Goal: Book appointment/travel/reservation

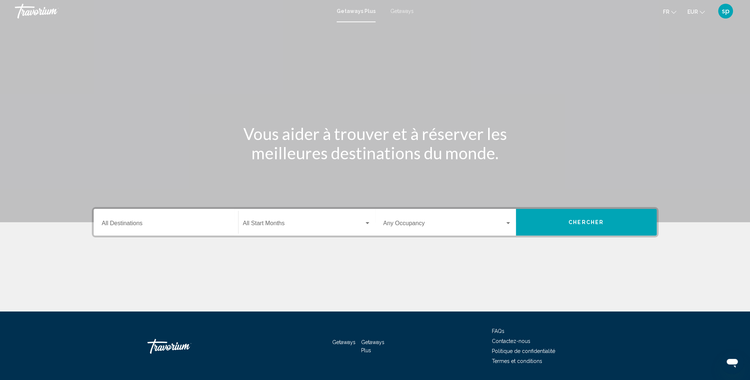
click at [394, 11] on span "Getaways" at bounding box center [401, 11] width 23 height 6
click at [139, 229] on div "Destination All Destinations" at bounding box center [166, 222] width 128 height 23
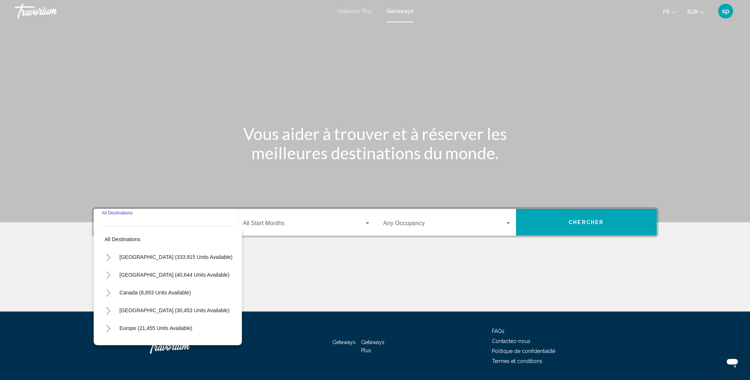
scroll to position [22, 0]
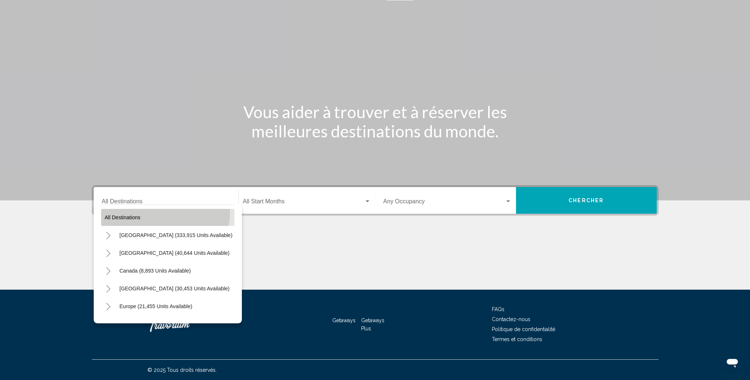
click at [158, 211] on button "All destinations" at bounding box center [167, 217] width 133 height 17
type input "**********"
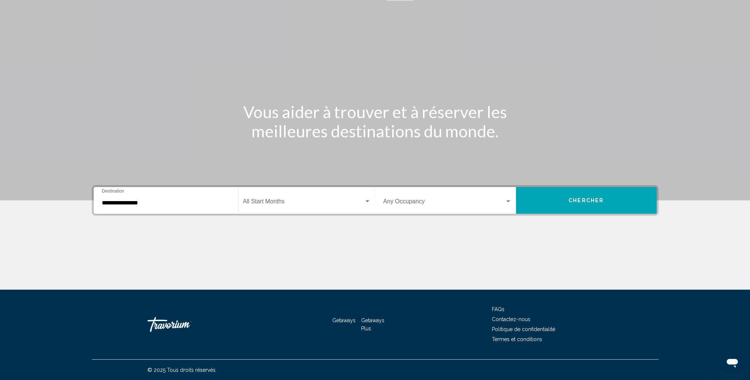
click at [272, 211] on div "Start Month All Start Months" at bounding box center [307, 200] width 128 height 23
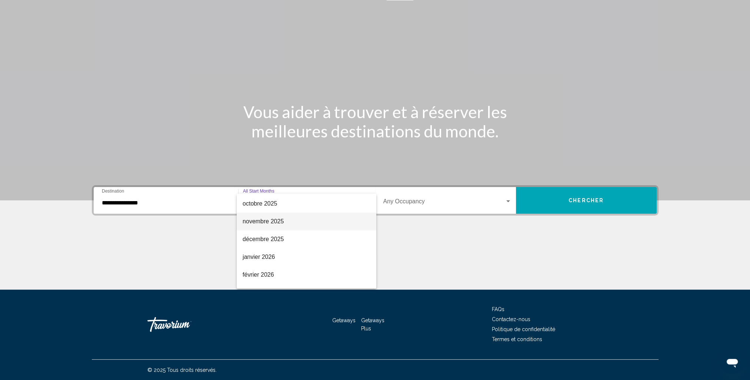
scroll to position [37, 0]
drag, startPoint x: 265, startPoint y: 269, endPoint x: 279, endPoint y: 266, distance: 14.4
click at [266, 269] on span "février 2026" at bounding box center [306, 272] width 128 height 18
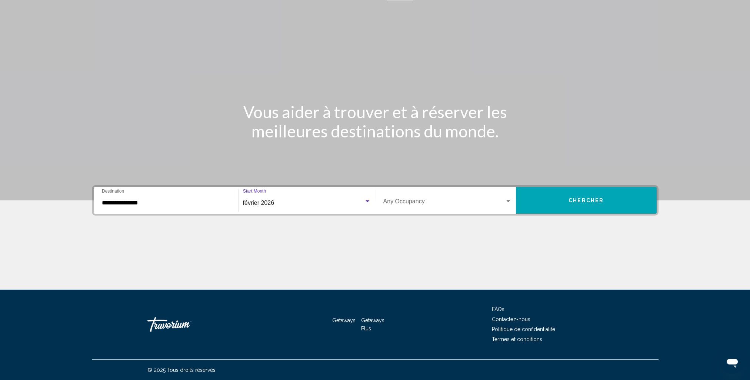
click at [436, 202] on span "Search widget" at bounding box center [443, 203] width 121 height 7
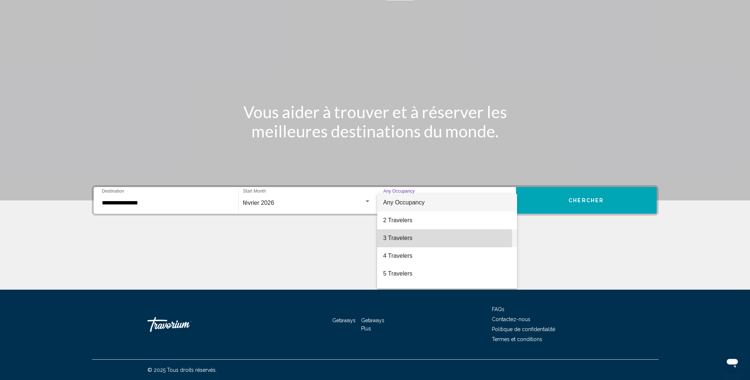
click at [408, 240] on span "3 Travelers" at bounding box center [447, 238] width 128 height 18
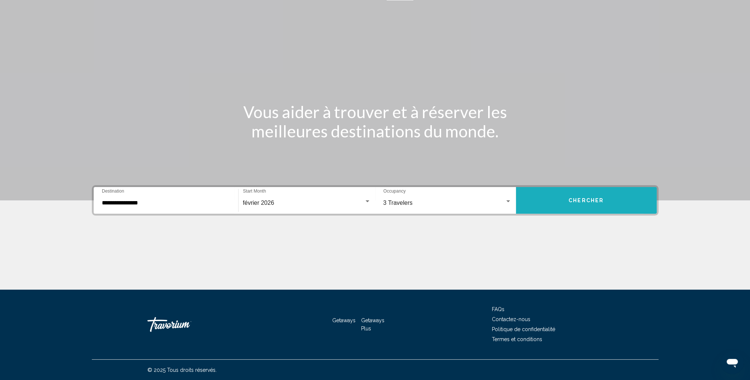
click at [556, 199] on button "Chercher" at bounding box center [586, 200] width 141 height 27
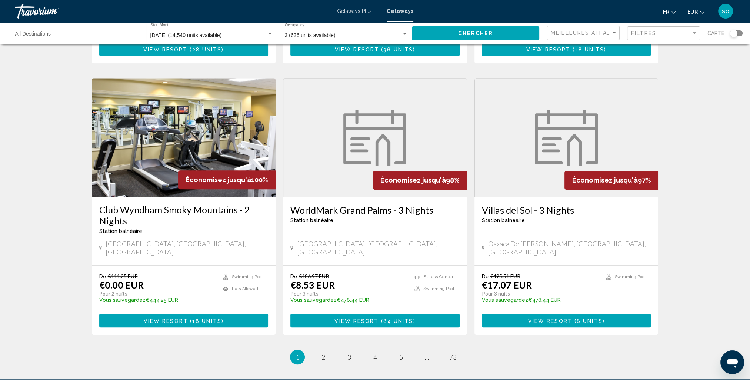
scroll to position [814, 0]
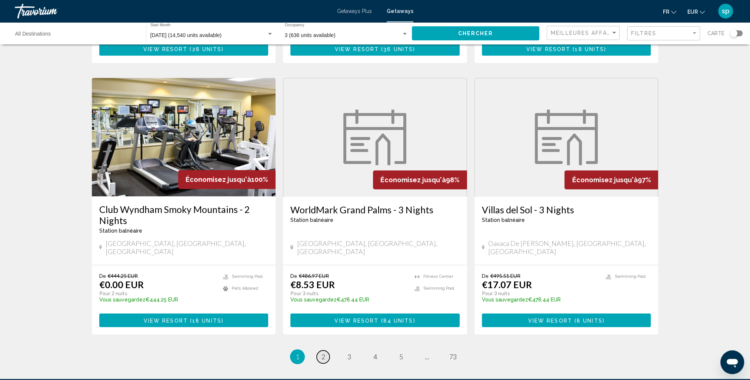
click at [321, 352] on span "2" at bounding box center [323, 356] width 4 height 8
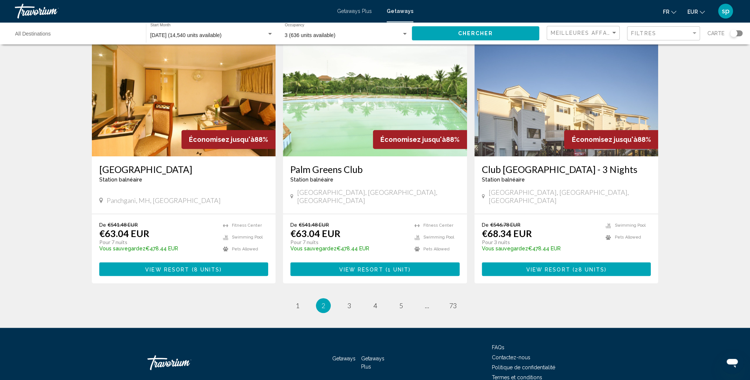
scroll to position [859, 0]
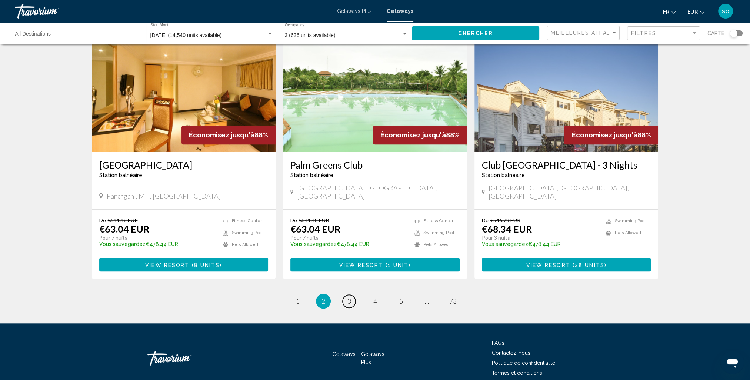
click at [349, 297] on span "3" at bounding box center [349, 301] width 4 height 8
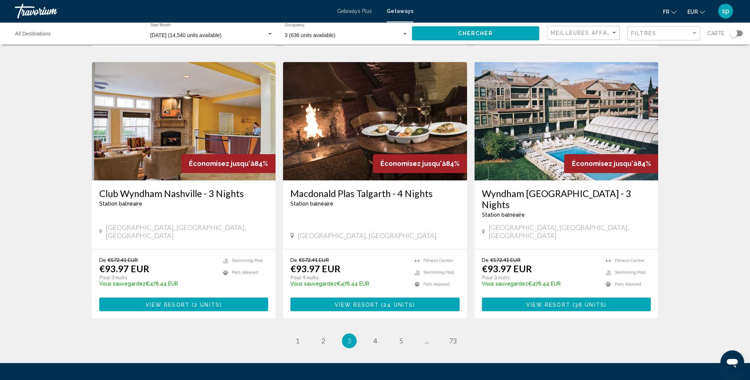
scroll to position [848, 0]
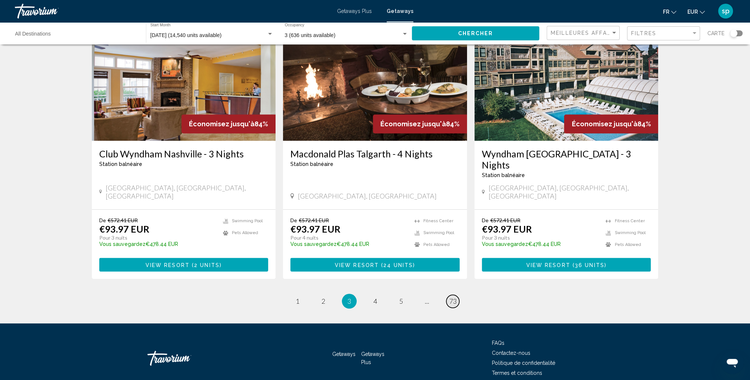
click at [454, 297] on span "73" at bounding box center [452, 301] width 7 height 8
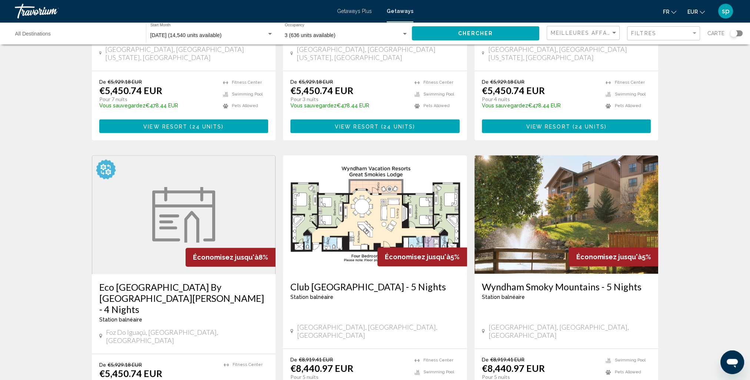
scroll to position [851, 0]
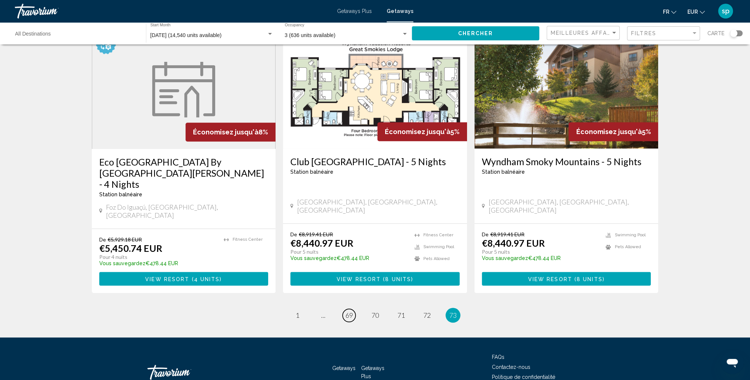
click at [348, 311] on span "69" at bounding box center [348, 315] width 7 height 8
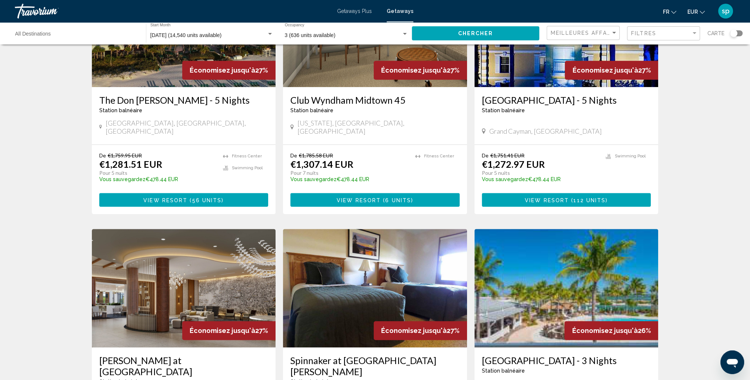
scroll to position [777, 0]
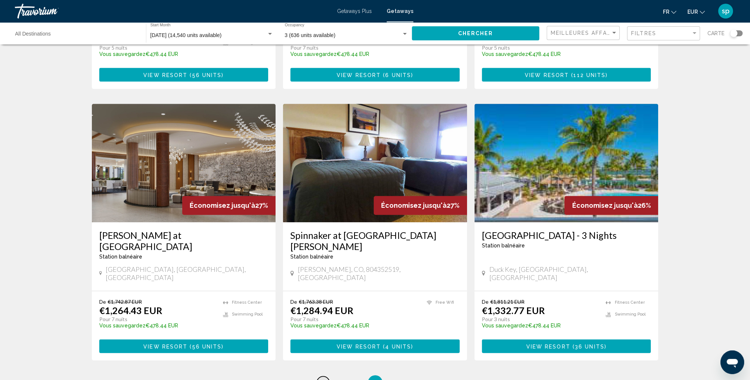
click at [327, 376] on link "page ..." at bounding box center [323, 382] width 13 height 13
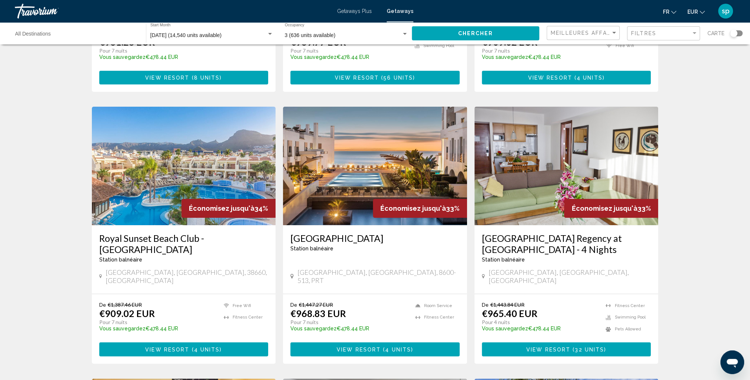
scroll to position [259, 0]
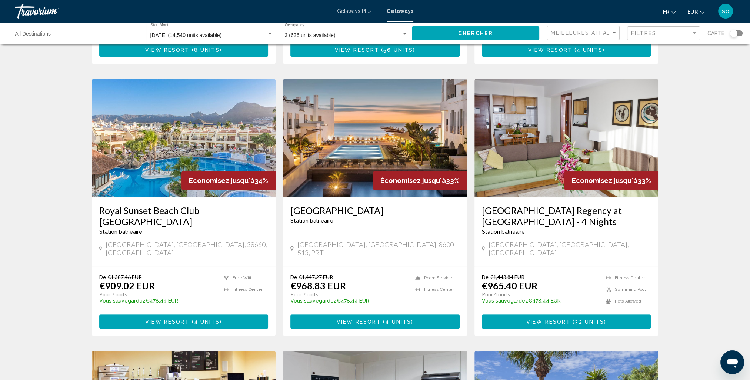
click at [375, 141] on img "Main content" at bounding box center [375, 138] width 184 height 118
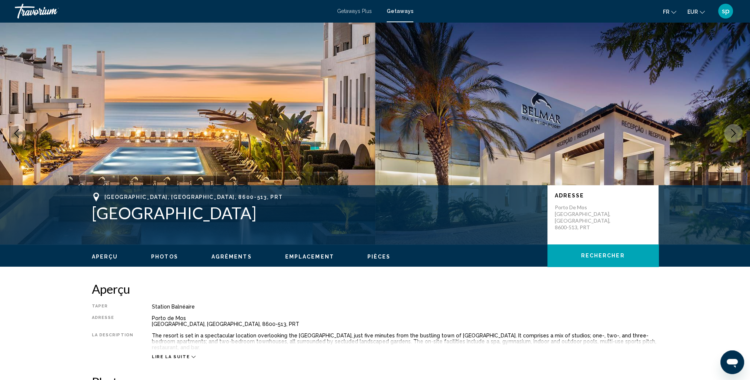
click at [734, 137] on icon "Next image" at bounding box center [733, 133] width 9 height 9
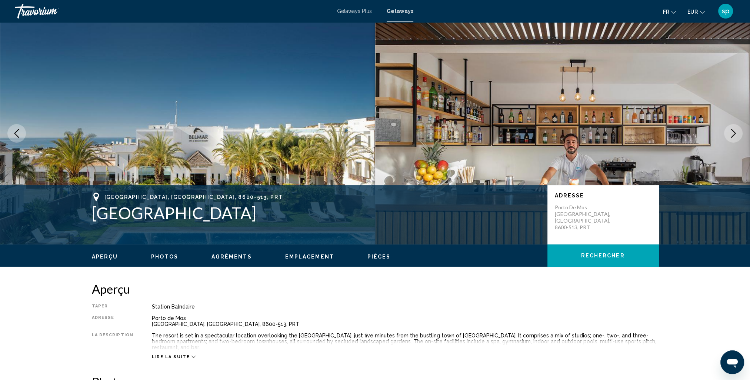
click at [725, 134] on button "Next image" at bounding box center [733, 133] width 19 height 19
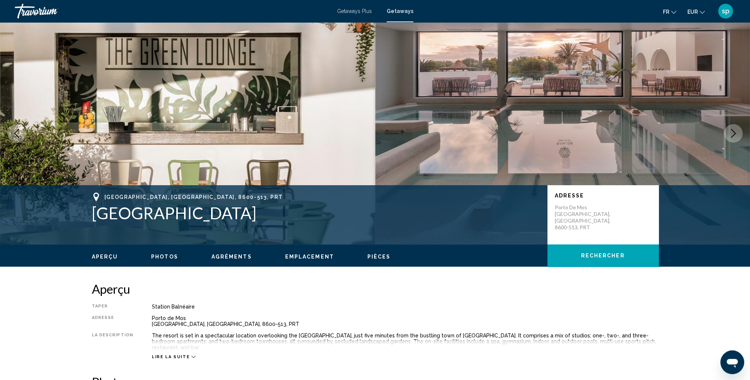
click at [725, 134] on button "Next image" at bounding box center [733, 133] width 19 height 19
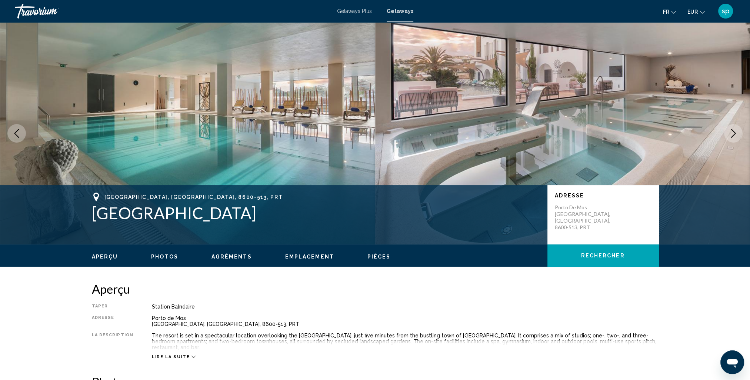
click at [730, 134] on icon "Next image" at bounding box center [733, 133] width 9 height 9
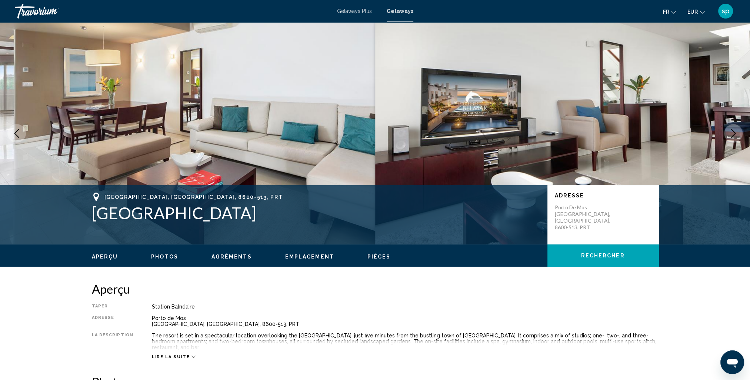
click at [730, 134] on icon "Next image" at bounding box center [733, 133] width 9 height 9
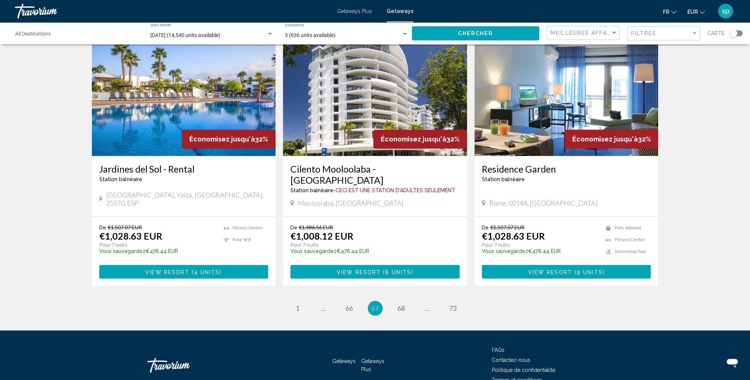
scroll to position [837, 0]
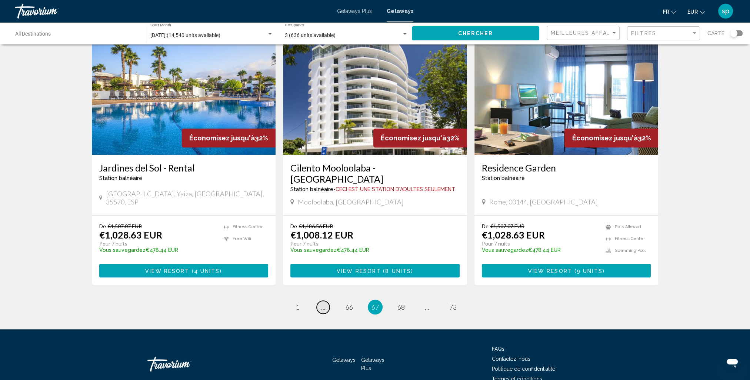
click at [322, 303] on span "..." at bounding box center [323, 307] width 4 height 8
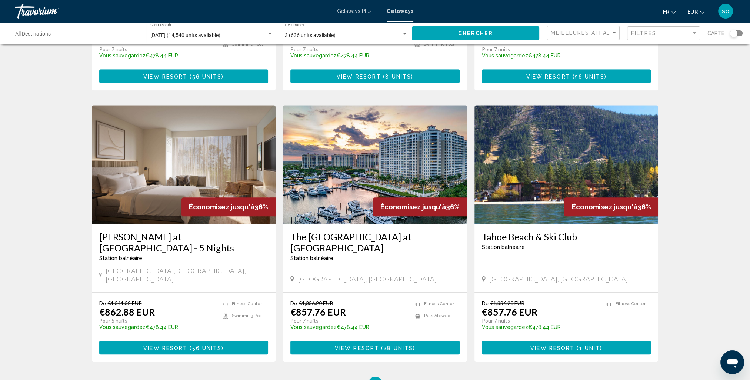
scroll to position [848, 0]
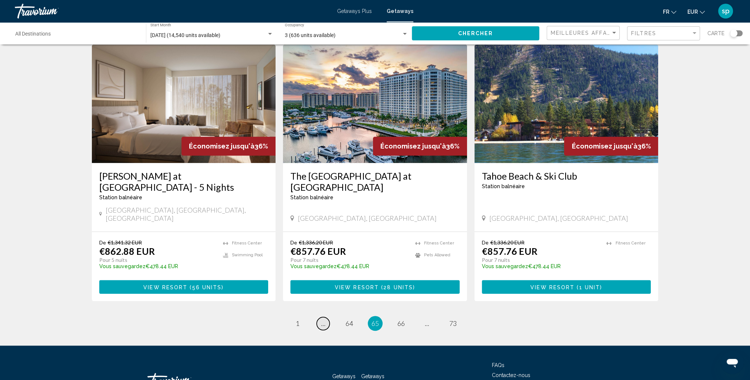
click at [323, 319] on span "..." at bounding box center [323, 323] width 4 height 8
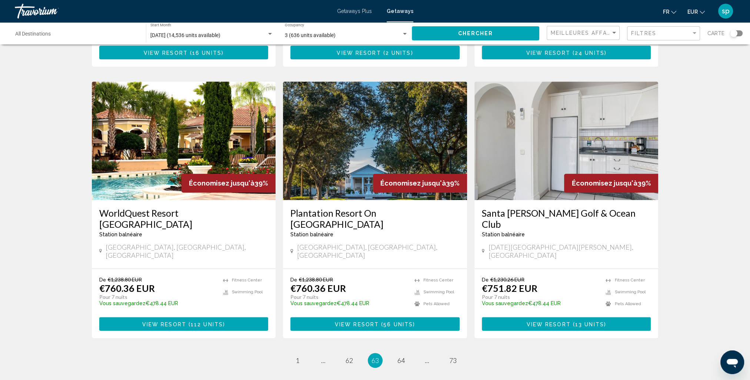
scroll to position [826, 0]
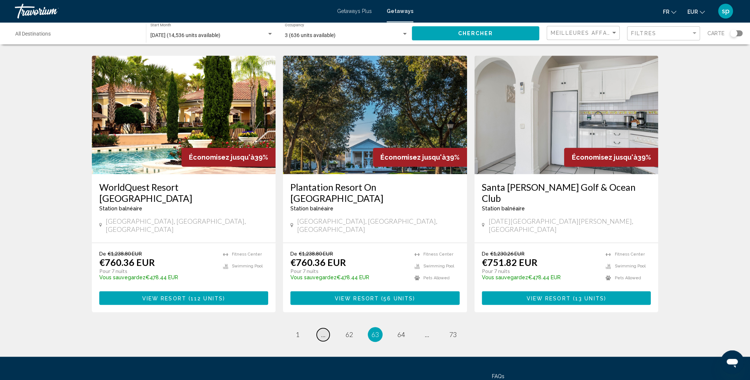
click at [323, 330] on span "..." at bounding box center [323, 334] width 4 height 8
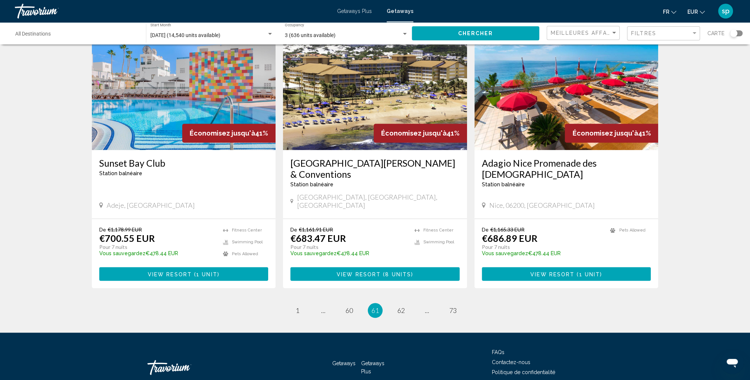
scroll to position [848, 0]
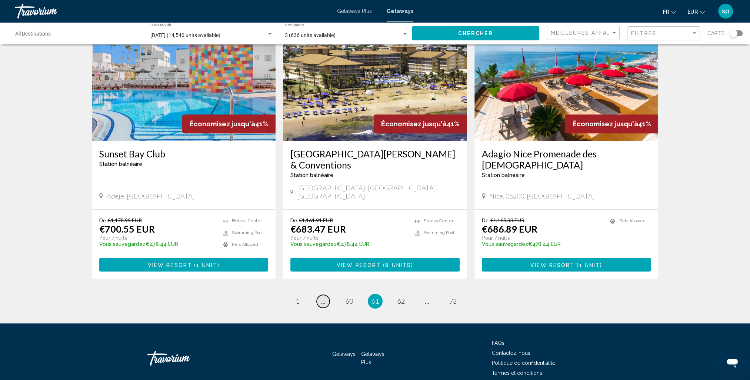
click at [324, 297] on span "..." at bounding box center [323, 301] width 4 height 8
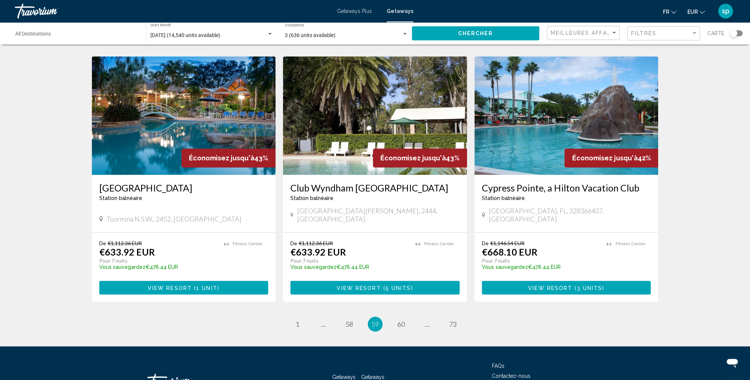
scroll to position [851, 0]
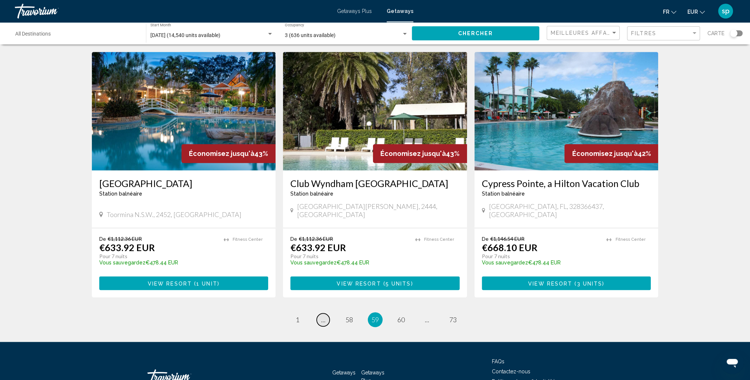
click at [325, 313] on link "page ..." at bounding box center [323, 319] width 13 height 13
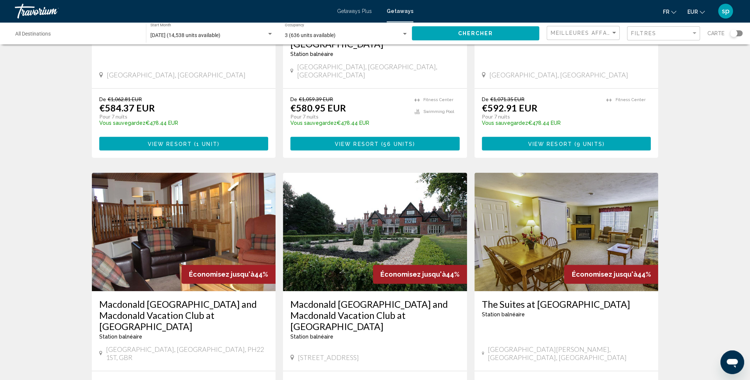
scroll to position [814, 0]
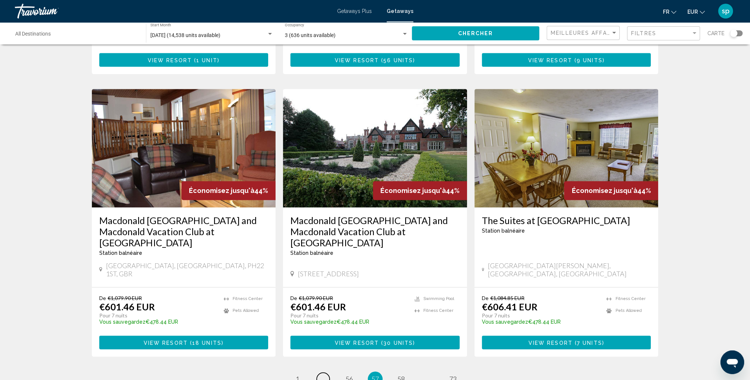
click at [326, 372] on link "page ..." at bounding box center [323, 378] width 13 height 13
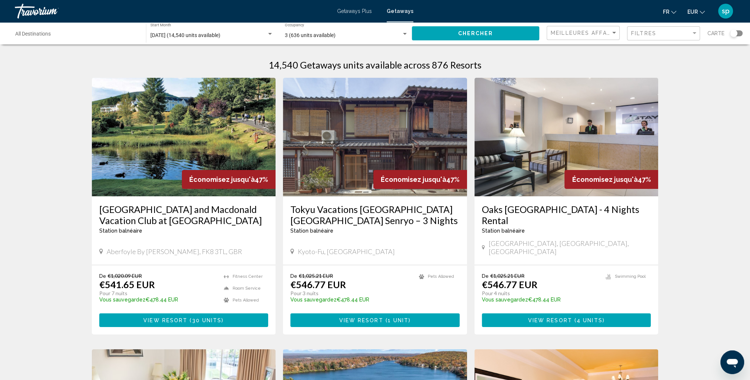
click at [33, 34] on input "Destination All Destinations" at bounding box center [76, 36] width 123 height 6
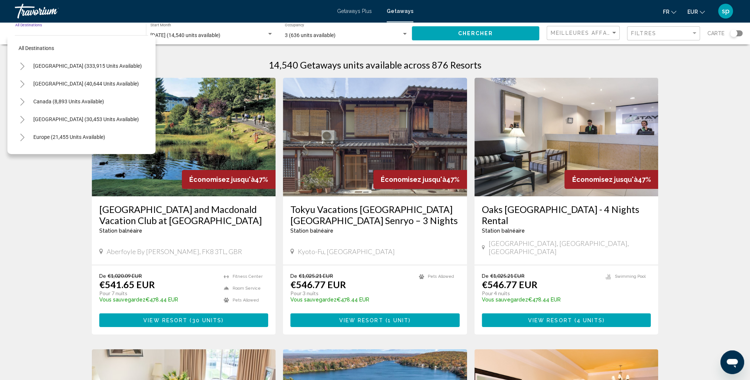
click at [22, 136] on icon "Toggle Europe (21,455 units available)" at bounding box center [23, 137] width 6 height 7
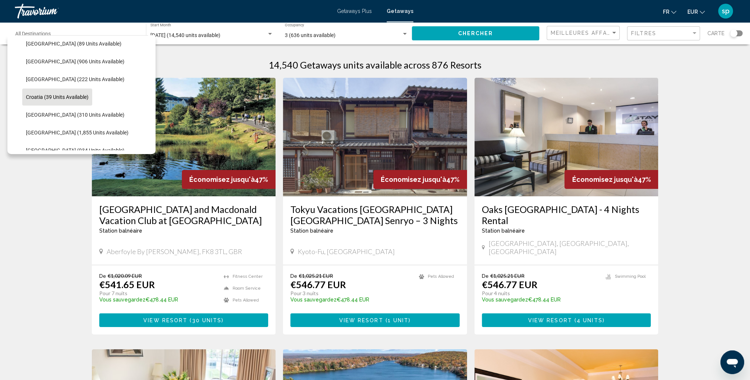
click at [55, 100] on button "Croatia (39 units available)" at bounding box center [57, 96] width 70 height 17
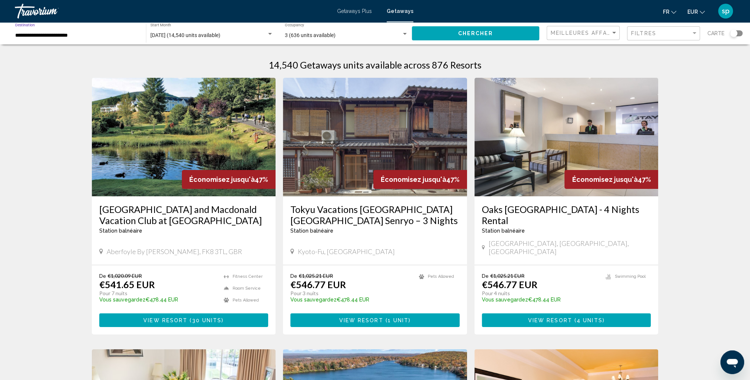
click at [26, 33] on input "**********" at bounding box center [76, 36] width 123 height 6
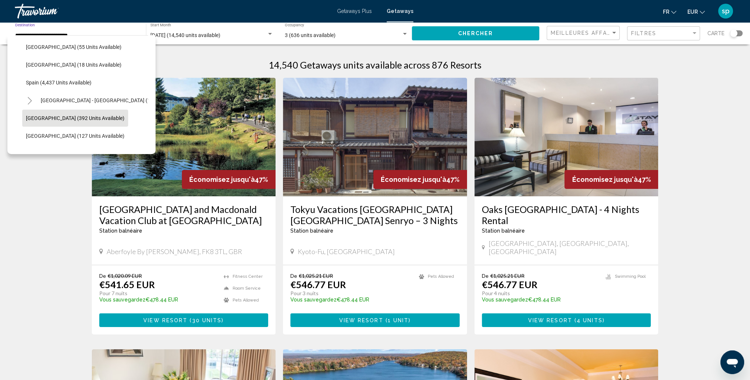
scroll to position [377, 0]
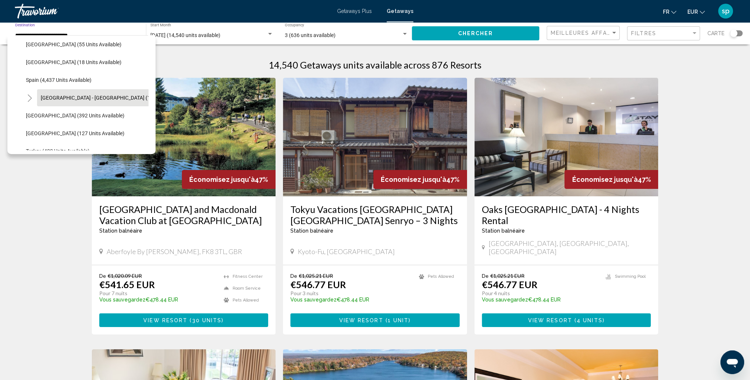
click at [71, 101] on button "[GEOGRAPHIC_DATA] - [GEOGRAPHIC_DATA] (1,287 units available)" at bounding box center [119, 97] width 164 height 17
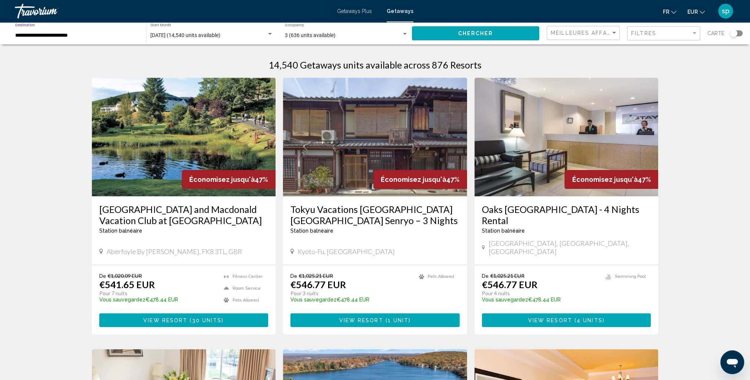
type input "**********"
click at [462, 34] on span "Chercher" at bounding box center [475, 34] width 35 height 6
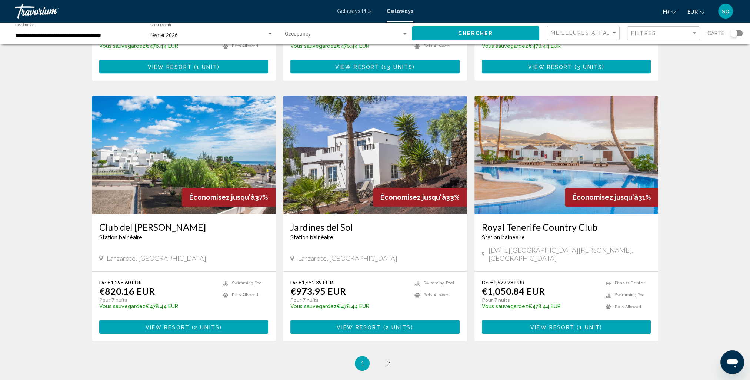
scroll to position [814, 0]
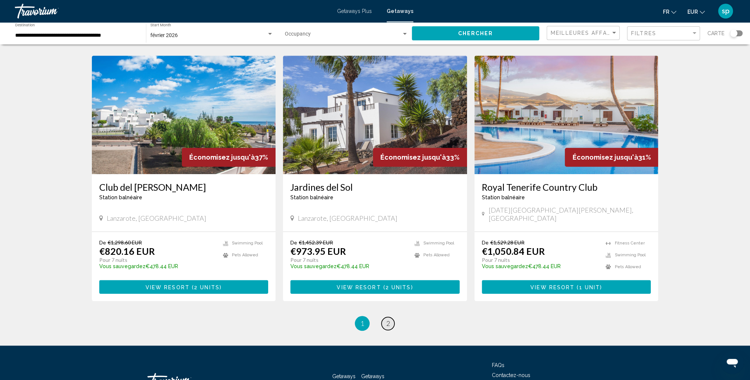
click at [388, 319] on span "2" at bounding box center [388, 323] width 4 height 8
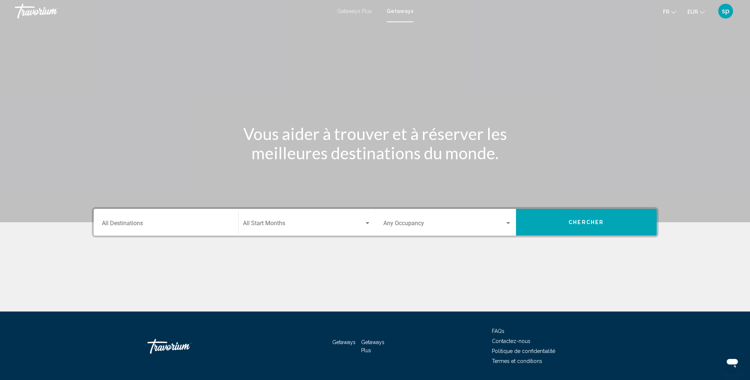
click at [158, 218] on div "Destination All Destinations" at bounding box center [166, 222] width 128 height 23
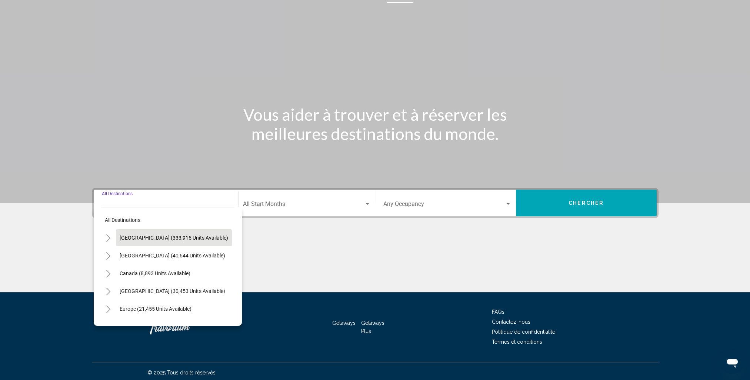
scroll to position [22, 0]
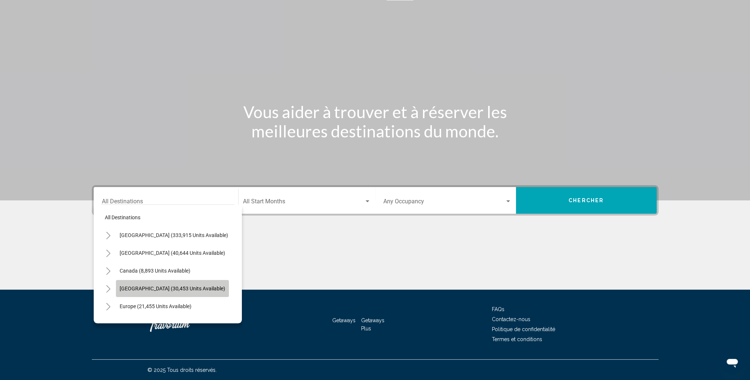
click at [148, 285] on span "[GEOGRAPHIC_DATA] (30,453 units available)" at bounding box center [173, 288] width 106 height 6
type input "**********"
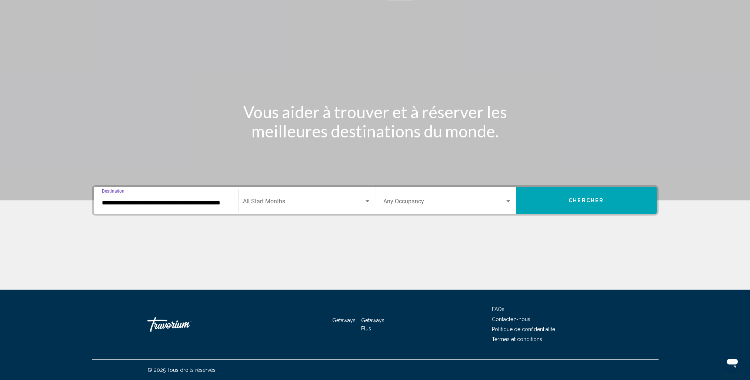
click at [295, 201] on span "Search widget" at bounding box center [303, 203] width 121 height 7
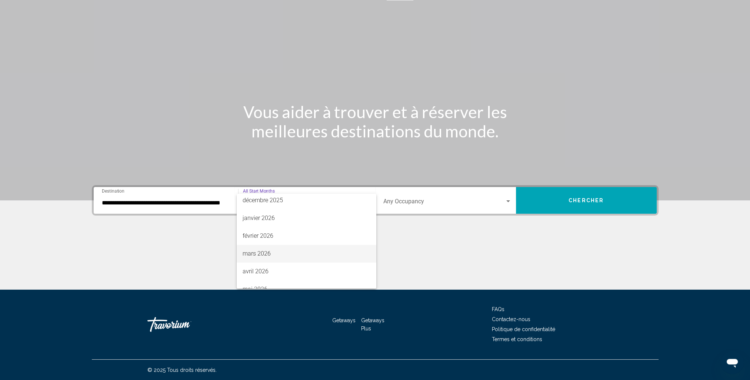
scroll to position [74, 0]
click at [258, 237] on span "février 2026" at bounding box center [306, 235] width 128 height 18
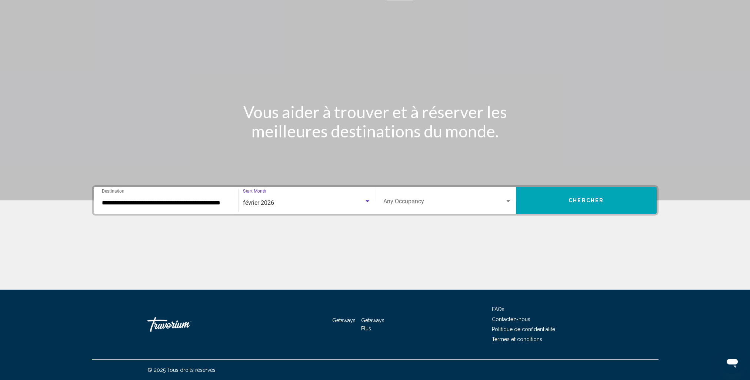
click at [405, 201] on span "Search widget" at bounding box center [443, 203] width 121 height 7
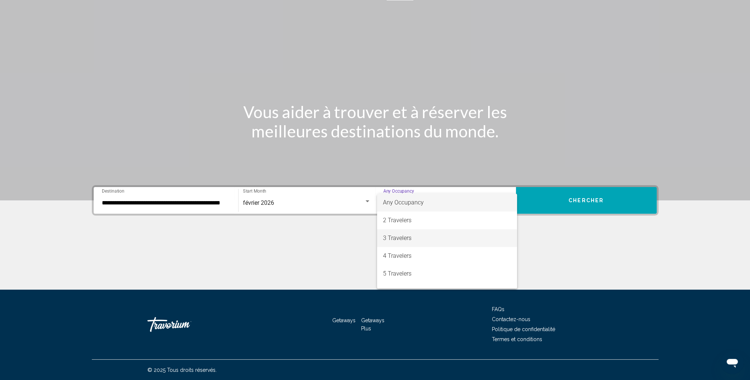
click at [403, 236] on span "3 Travelers" at bounding box center [447, 238] width 128 height 18
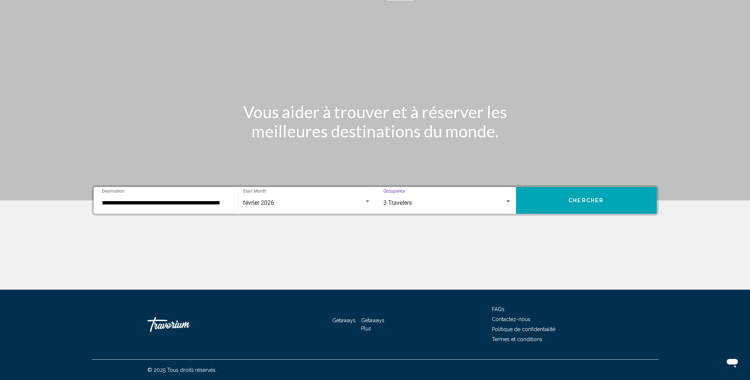
click at [542, 197] on button "Chercher" at bounding box center [586, 200] width 141 height 27
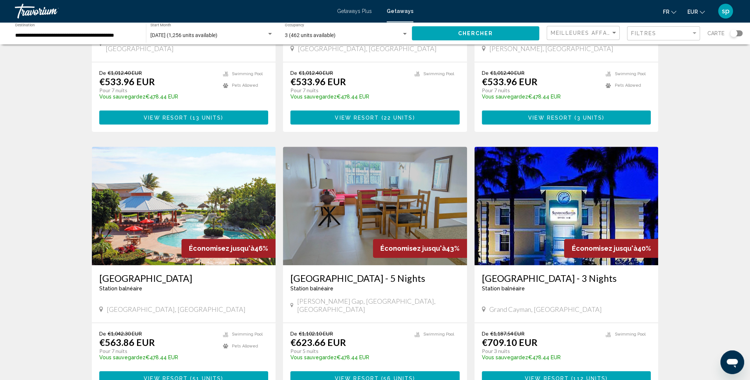
scroll to position [481, 0]
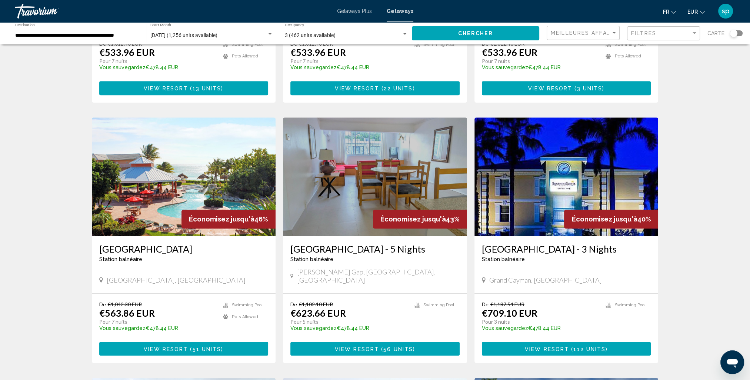
click at [174, 150] on img "Main content" at bounding box center [184, 176] width 184 height 118
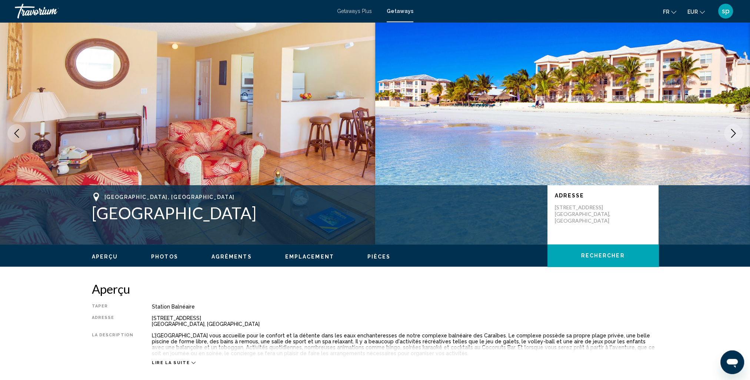
click at [730, 131] on icon "Next image" at bounding box center [733, 133] width 9 height 9
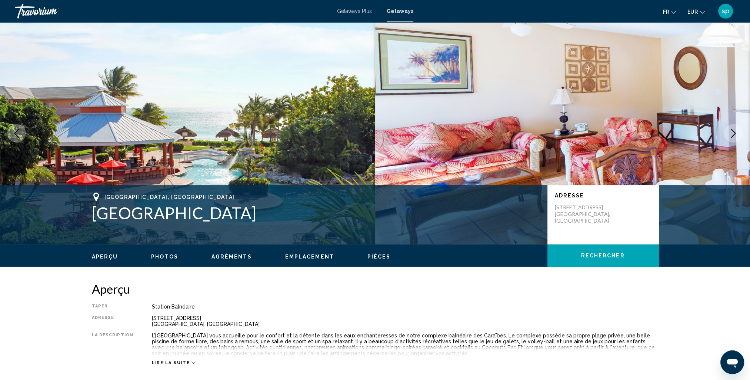
click at [728, 132] on button "Next image" at bounding box center [733, 133] width 19 height 19
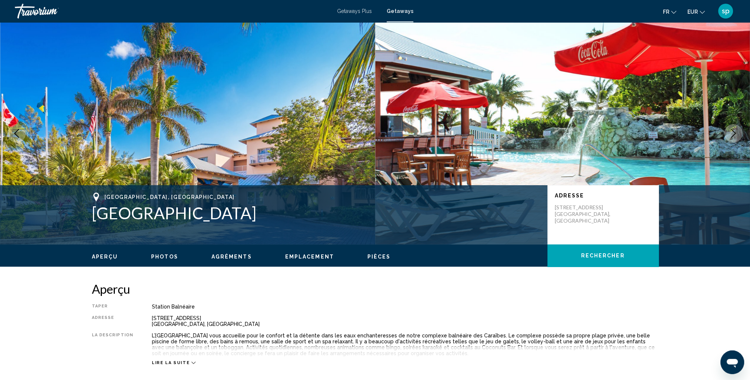
click at [728, 132] on button "Next image" at bounding box center [733, 133] width 19 height 19
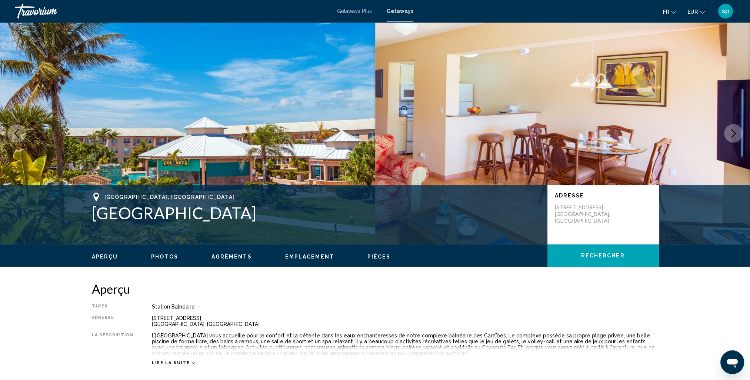
click at [728, 132] on button "Next image" at bounding box center [733, 133] width 19 height 19
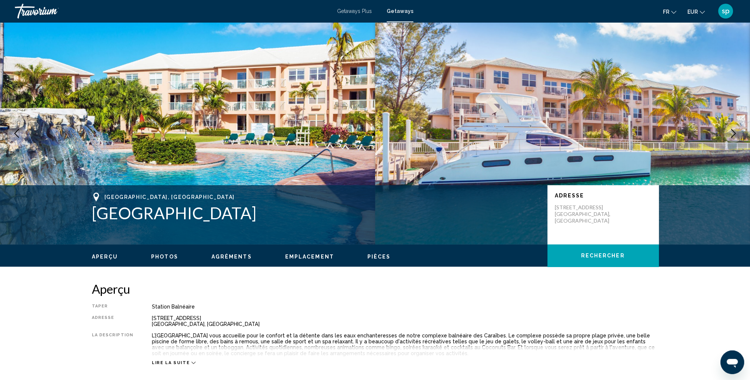
click at [728, 132] on button "Next image" at bounding box center [733, 133] width 19 height 19
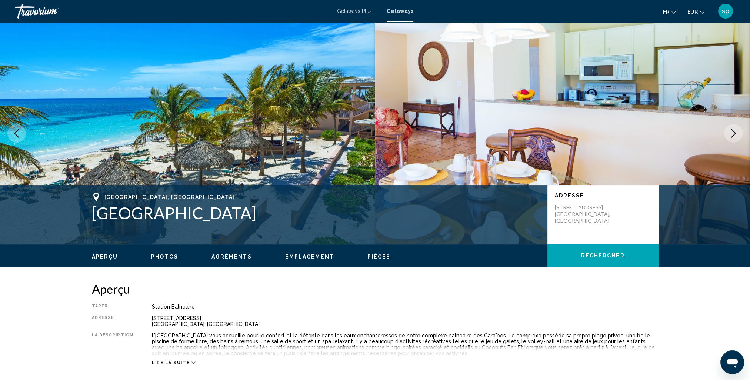
click at [728, 132] on button "Next image" at bounding box center [733, 133] width 19 height 19
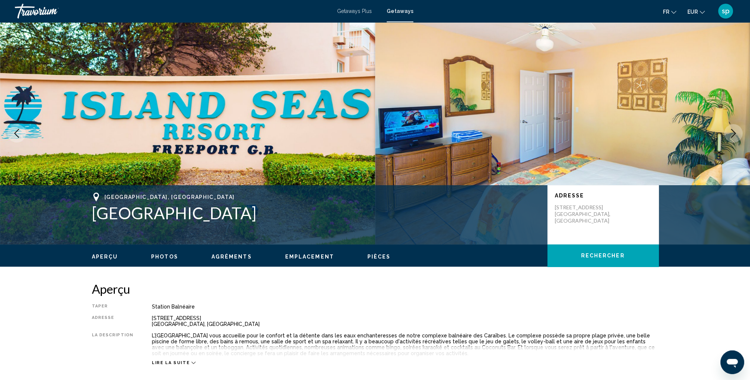
click at [728, 132] on button "Next image" at bounding box center [733, 133] width 19 height 19
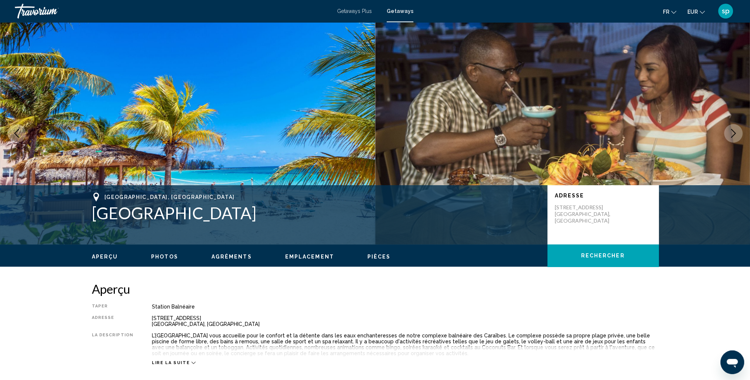
click at [728, 132] on button "Next image" at bounding box center [733, 133] width 19 height 19
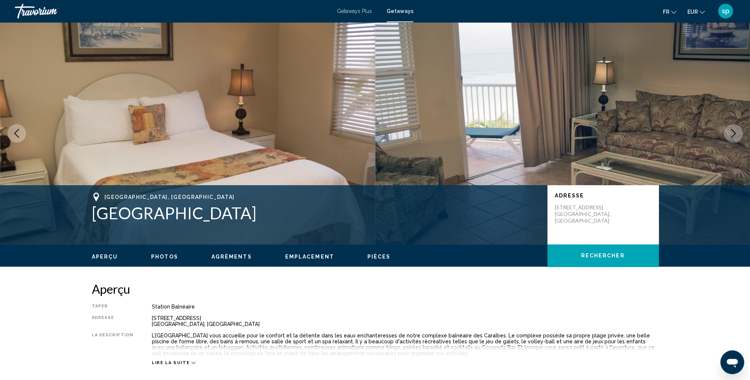
click at [728, 132] on button "Next image" at bounding box center [733, 133] width 19 height 19
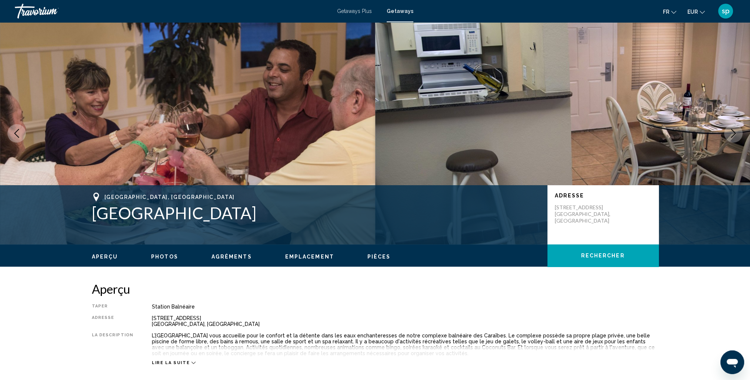
click at [728, 132] on button "Next image" at bounding box center [733, 133] width 19 height 19
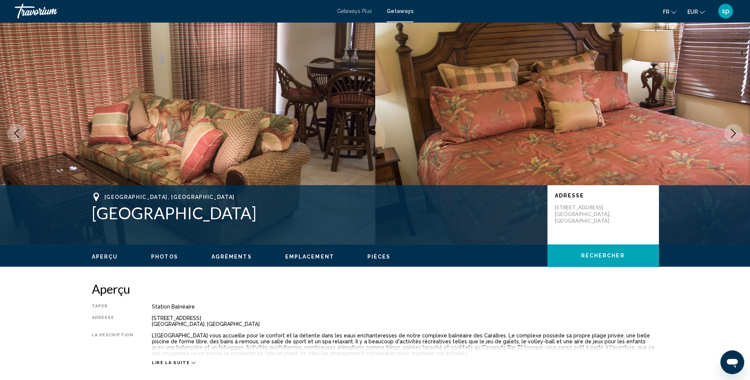
click at [728, 132] on button "Next image" at bounding box center [733, 133] width 19 height 19
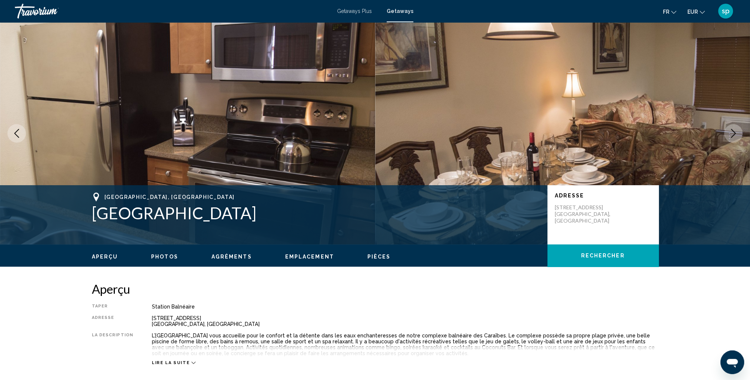
click at [728, 132] on button "Next image" at bounding box center [733, 133] width 19 height 19
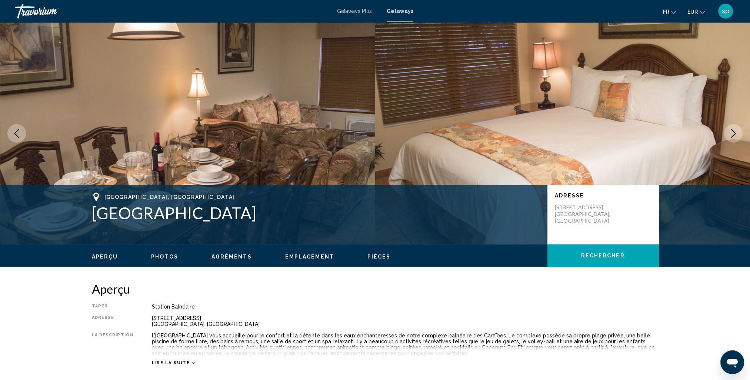
click at [728, 132] on button "Next image" at bounding box center [733, 133] width 19 height 19
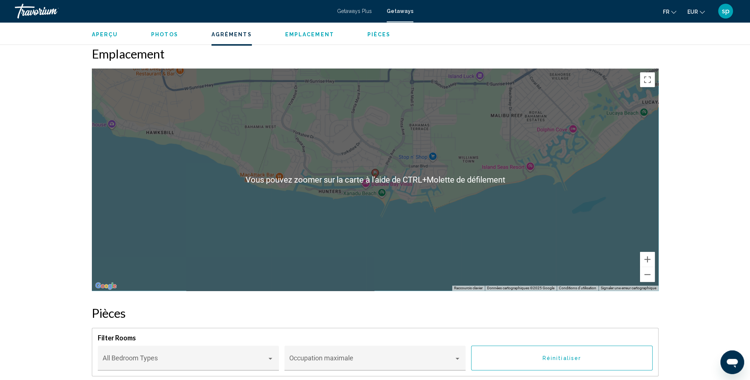
scroll to position [888, 0]
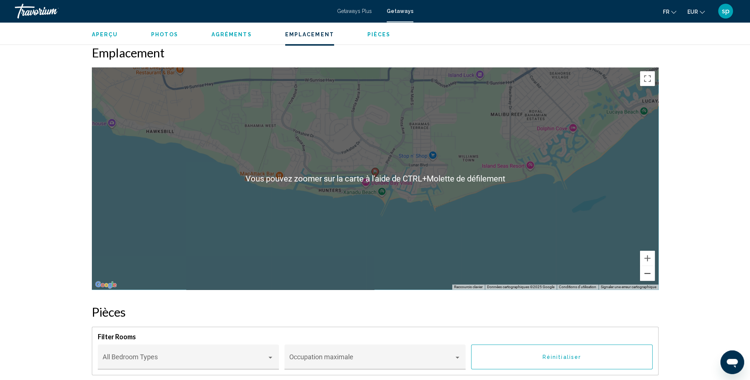
click at [646, 275] on button "Zoom arrière" at bounding box center [647, 273] width 15 height 15
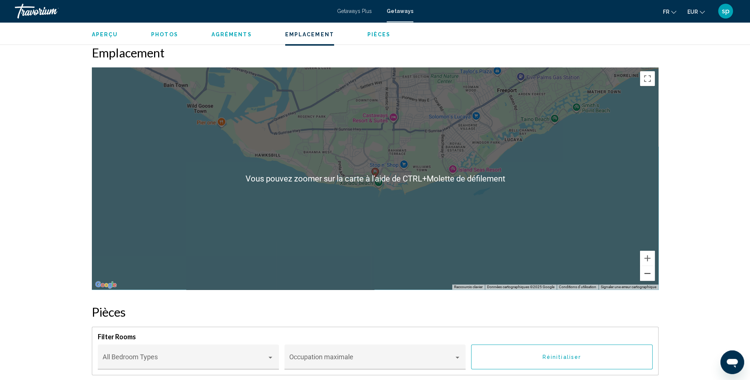
click at [646, 275] on button "Zoom arrière" at bounding box center [647, 273] width 15 height 15
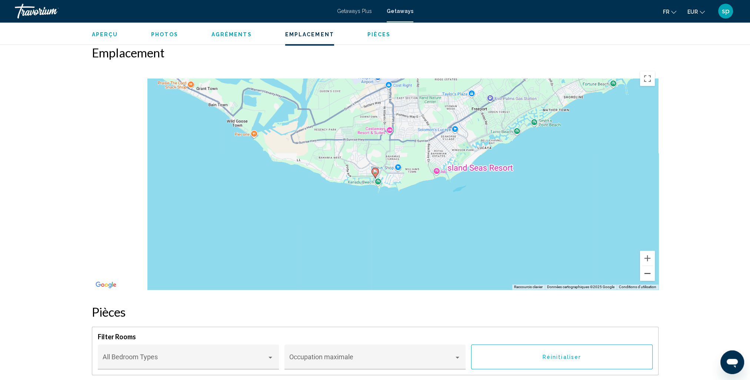
click at [646, 275] on button "Zoom arrière" at bounding box center [647, 273] width 15 height 15
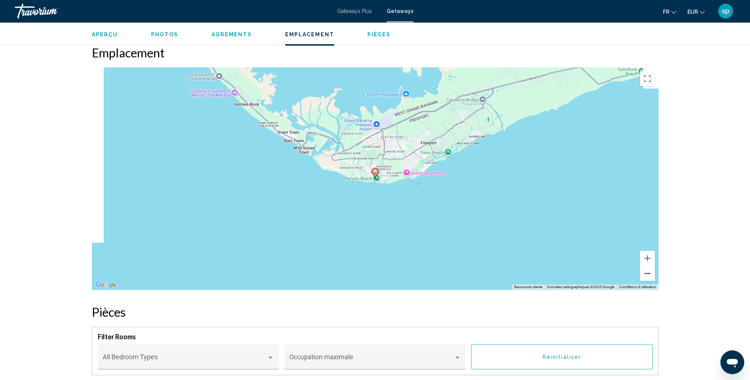
click at [646, 275] on button "Zoom arrière" at bounding box center [647, 273] width 15 height 15
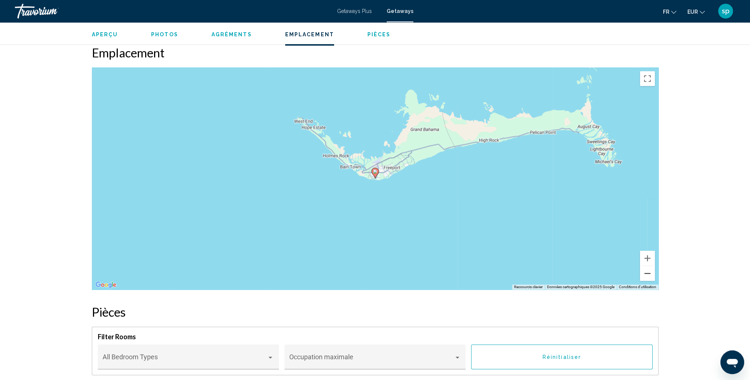
click at [646, 275] on button "Zoom arrière" at bounding box center [647, 273] width 15 height 15
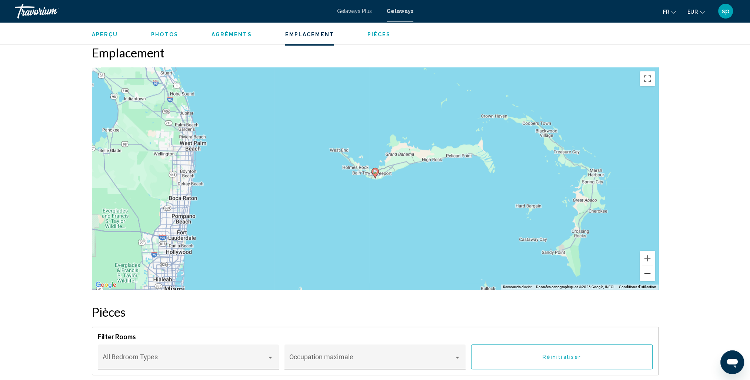
click at [646, 275] on button "Zoom arrière" at bounding box center [647, 273] width 15 height 15
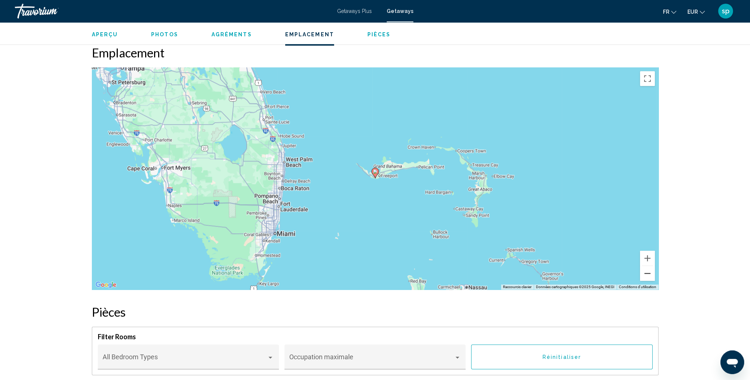
click at [646, 275] on button "Zoom arrière" at bounding box center [647, 273] width 15 height 15
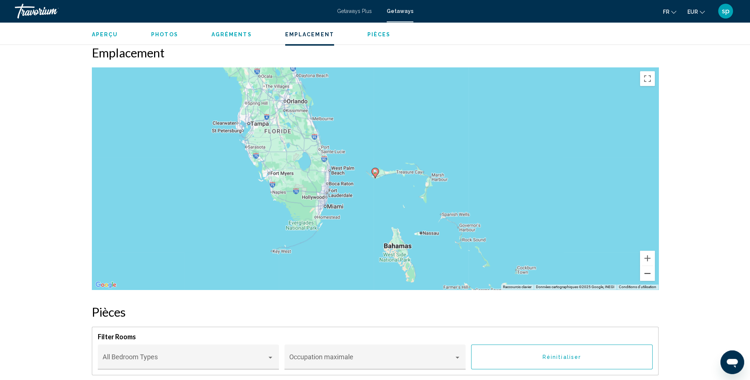
click at [646, 275] on button "Zoom arrière" at bounding box center [647, 273] width 15 height 15
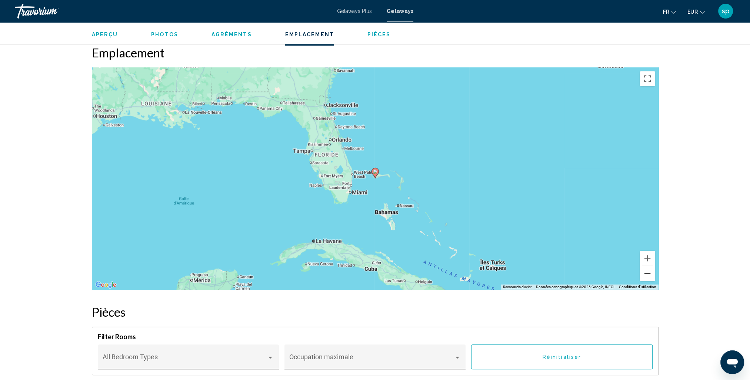
click at [646, 275] on button "Zoom arrière" at bounding box center [647, 273] width 15 height 15
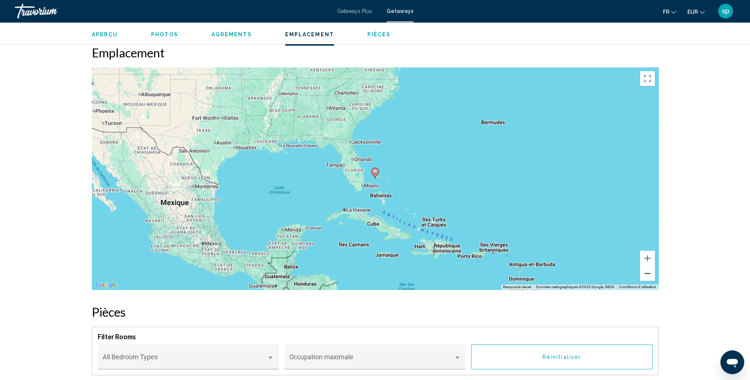
click at [646, 275] on button "Zoom arrière" at bounding box center [647, 273] width 15 height 15
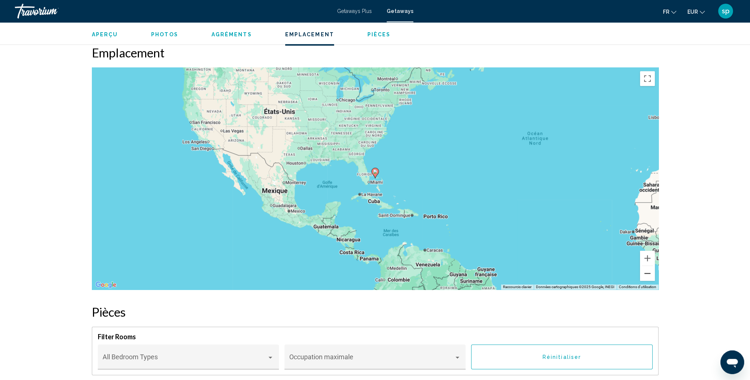
click at [646, 275] on button "Zoom arrière" at bounding box center [647, 273] width 15 height 15
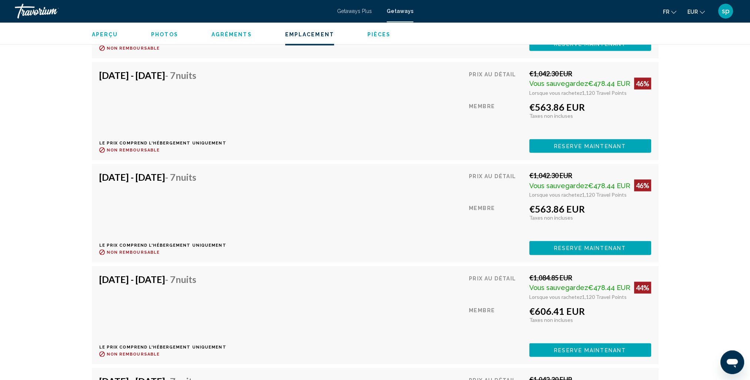
scroll to position [1888, 0]
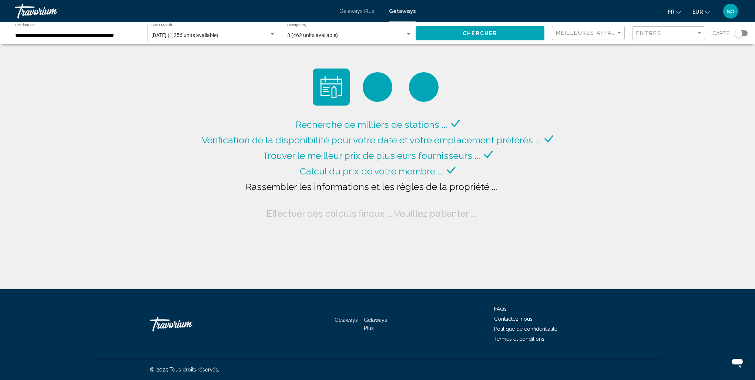
click at [97, 38] on input "**********" at bounding box center [77, 36] width 125 height 6
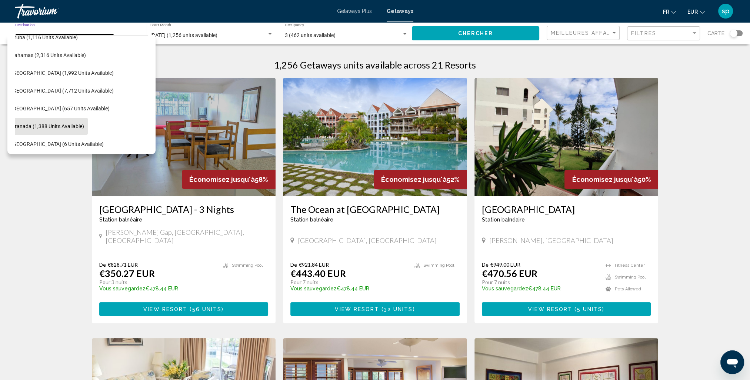
scroll to position [103, 15]
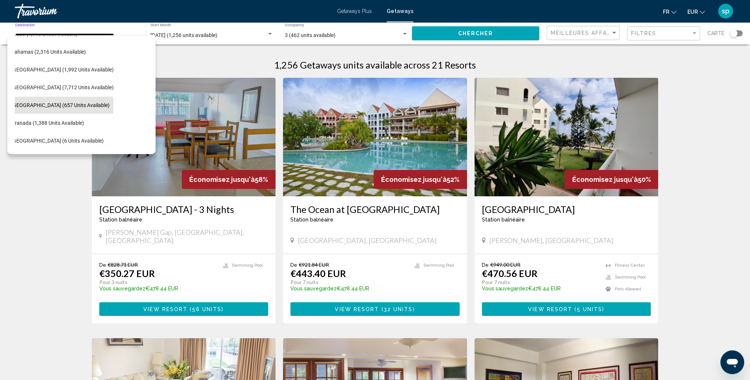
click at [59, 105] on span "[GEOGRAPHIC_DATA] (657 units available)" at bounding box center [60, 105] width 98 height 6
type input "**********"
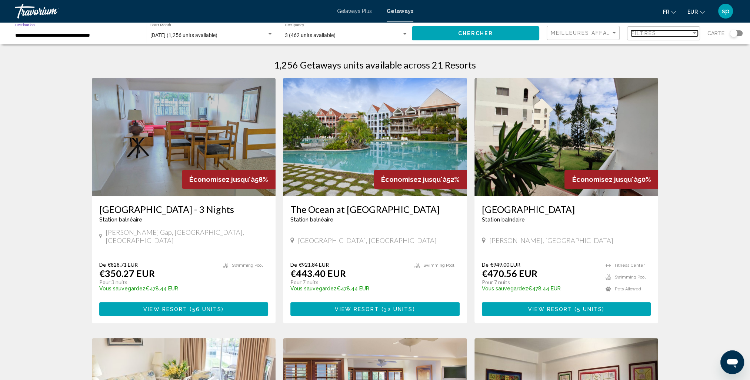
click at [652, 36] on span "Filtres" at bounding box center [643, 33] width 25 height 6
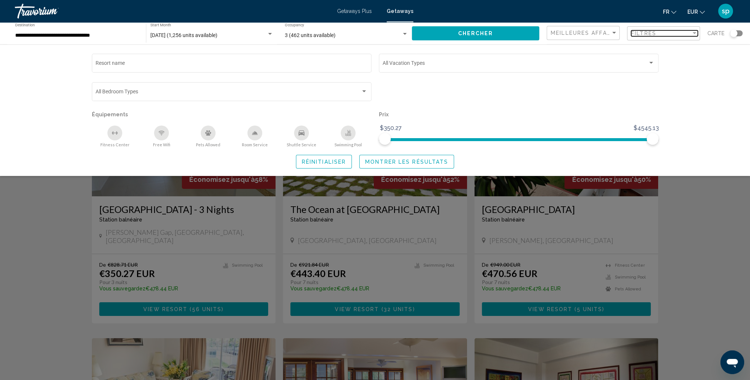
click at [647, 35] on span "Filtres" at bounding box center [643, 33] width 25 height 6
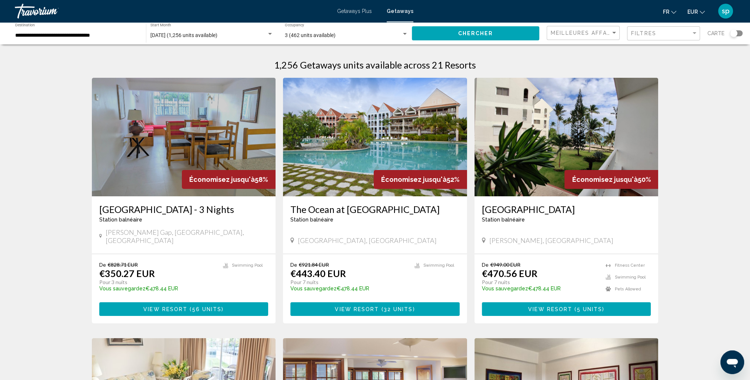
click at [504, 33] on button "Chercher" at bounding box center [475, 33] width 127 height 14
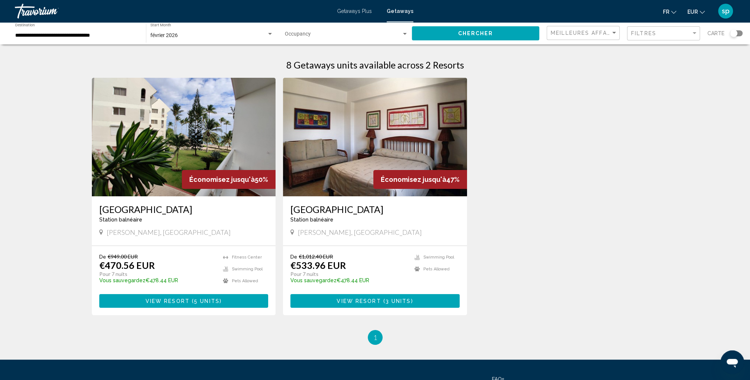
click at [195, 110] on img "Main content" at bounding box center [184, 137] width 184 height 118
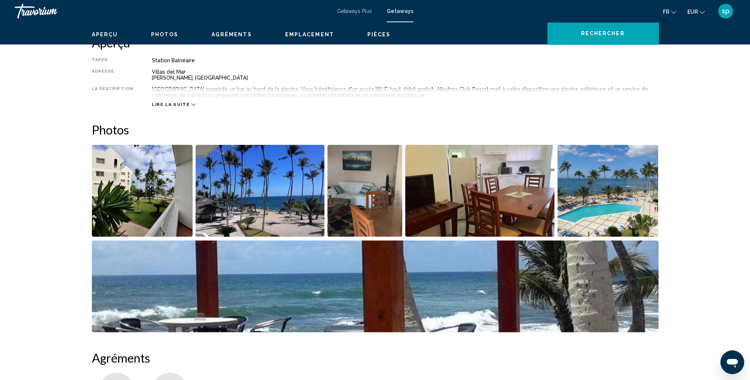
scroll to position [259, 0]
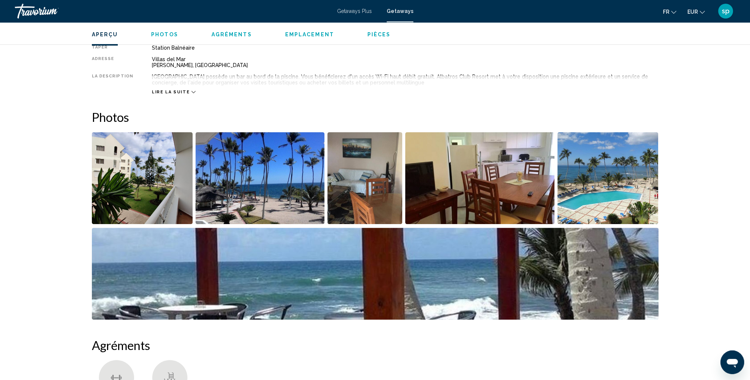
click at [575, 190] on img "Open full-screen image slider" at bounding box center [607, 178] width 101 height 92
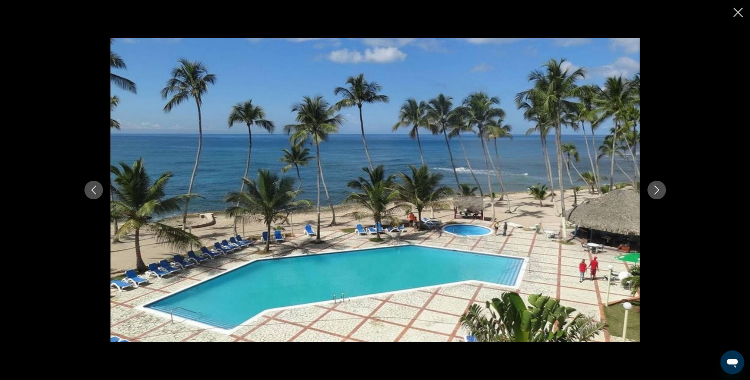
click at [656, 195] on button "Next image" at bounding box center [656, 190] width 19 height 19
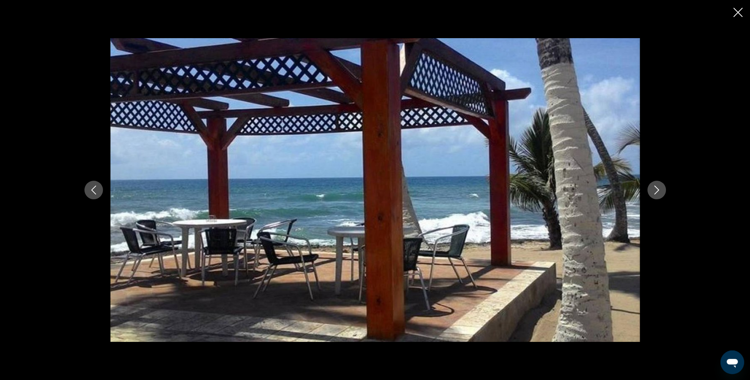
click at [656, 195] on button "Next image" at bounding box center [656, 190] width 19 height 19
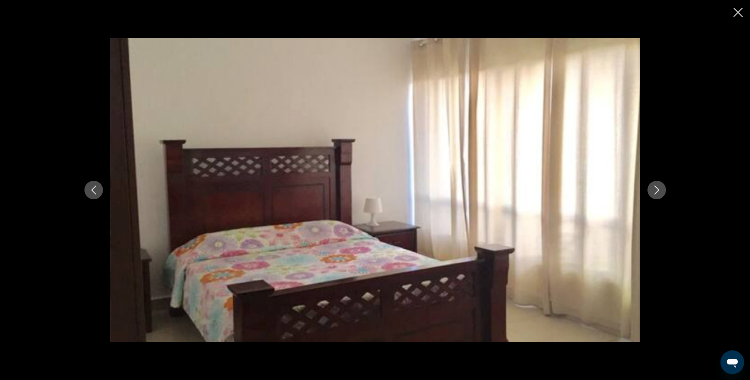
click at [657, 195] on button "Next image" at bounding box center [656, 190] width 19 height 19
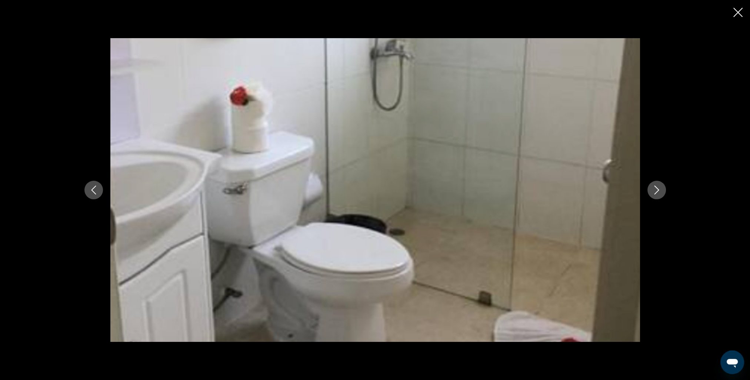
click at [657, 195] on button "Next image" at bounding box center [656, 190] width 19 height 19
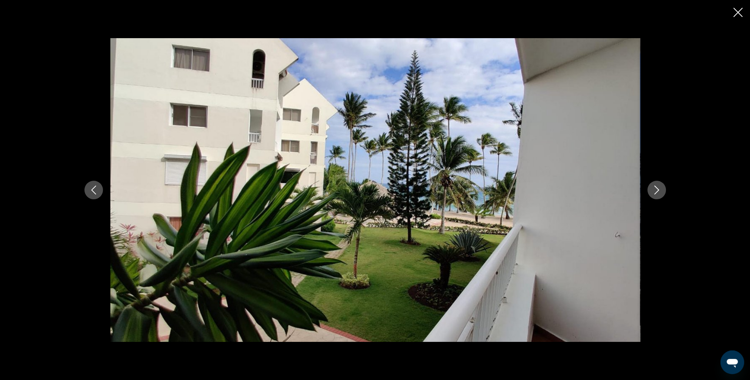
click at [732, 14] on div "Main content" at bounding box center [375, 190] width 750 height 380
